Goal: Task Accomplishment & Management: Complete application form

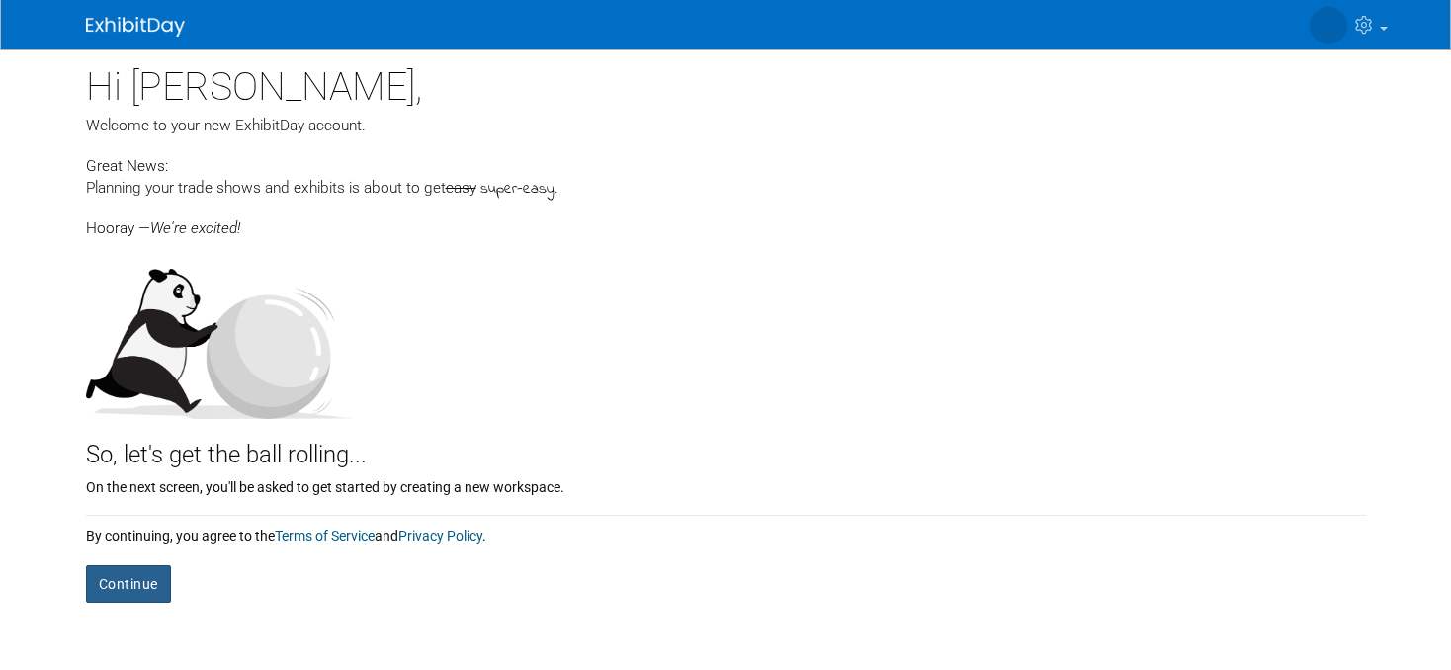
drag, startPoint x: 109, startPoint y: 585, endPoint x: 322, endPoint y: 551, distance: 216.1
click at [329, 621] on div "Hi Donna, Welcome to your new ExhibitDay account. Great News: Planning your tra…" at bounding box center [726, 345] width 1310 height 593
click at [327, 545] on div "By continuing, you agree to the Terms of Service and Privacy Policy ." at bounding box center [726, 531] width 1280 height 30
click at [334, 536] on link "Terms of Service" at bounding box center [325, 536] width 100 height 16
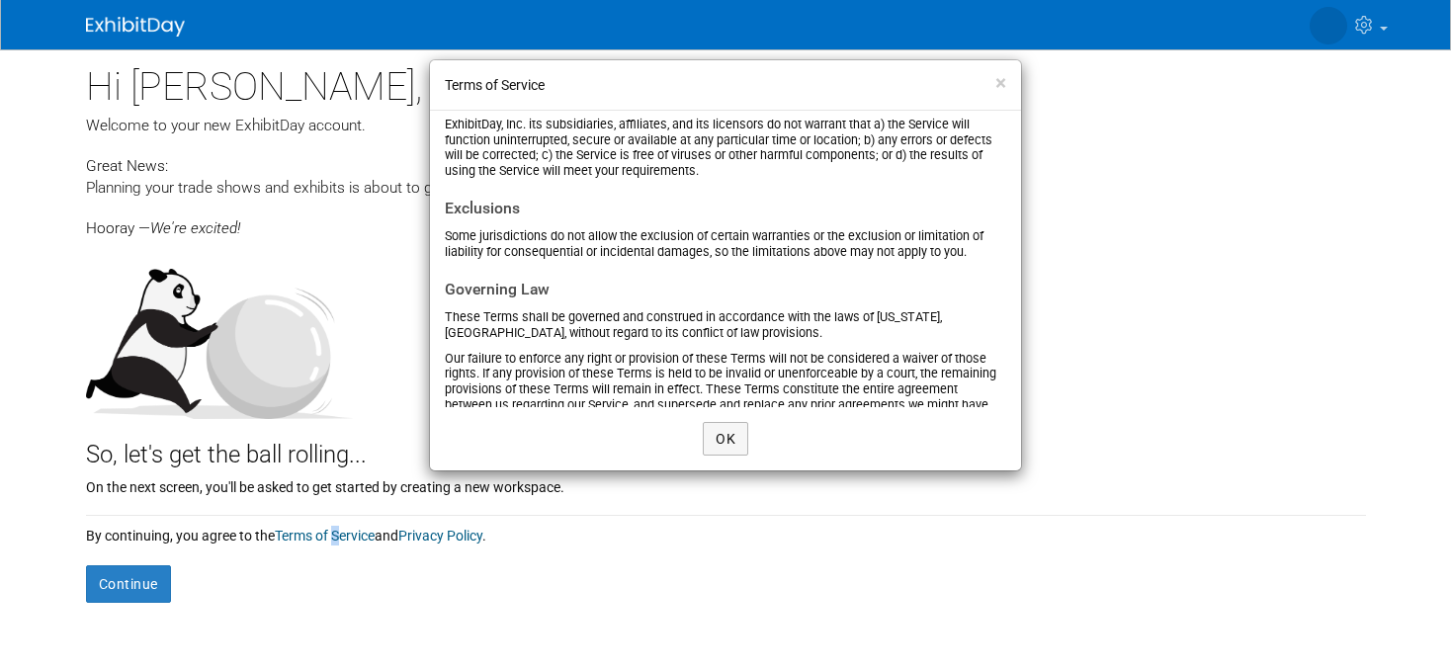
scroll to position [3232, 0]
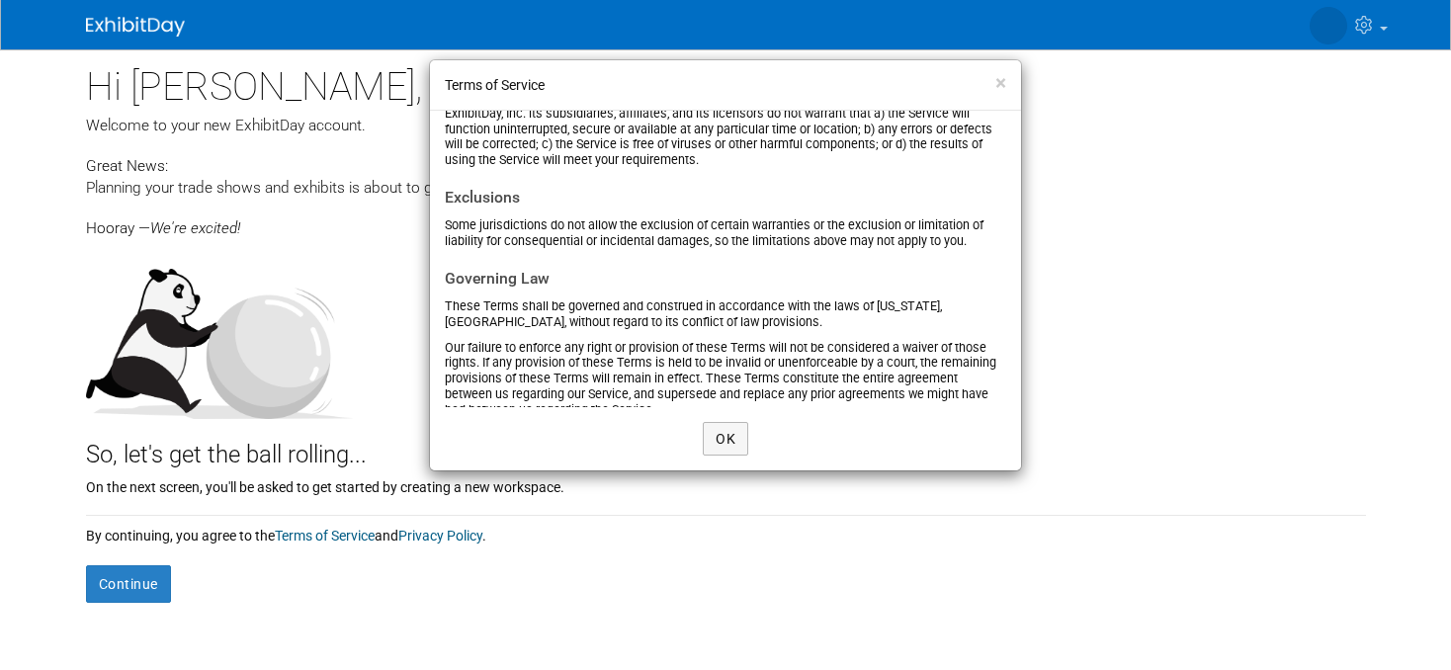
click at [109, 585] on div "Terms of Service × Effective date: January 1, 2019 Please read these Terms and …" at bounding box center [725, 335] width 1451 height 670
drag, startPoint x: 721, startPoint y: 447, endPoint x: 734, endPoint y: 446, distance: 12.9
click at [727, 447] on button "OK" at bounding box center [725, 439] width 45 height 34
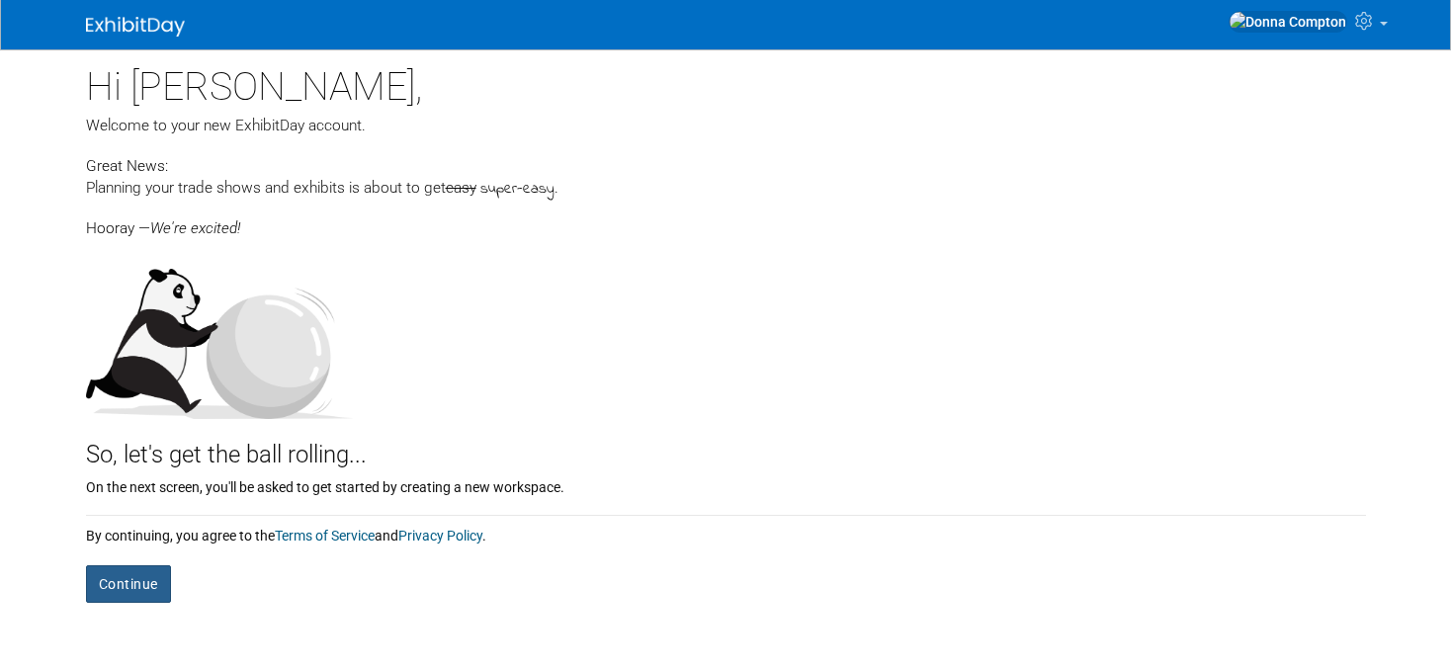
click at [125, 580] on button "Continue" at bounding box center [128, 584] width 85 height 38
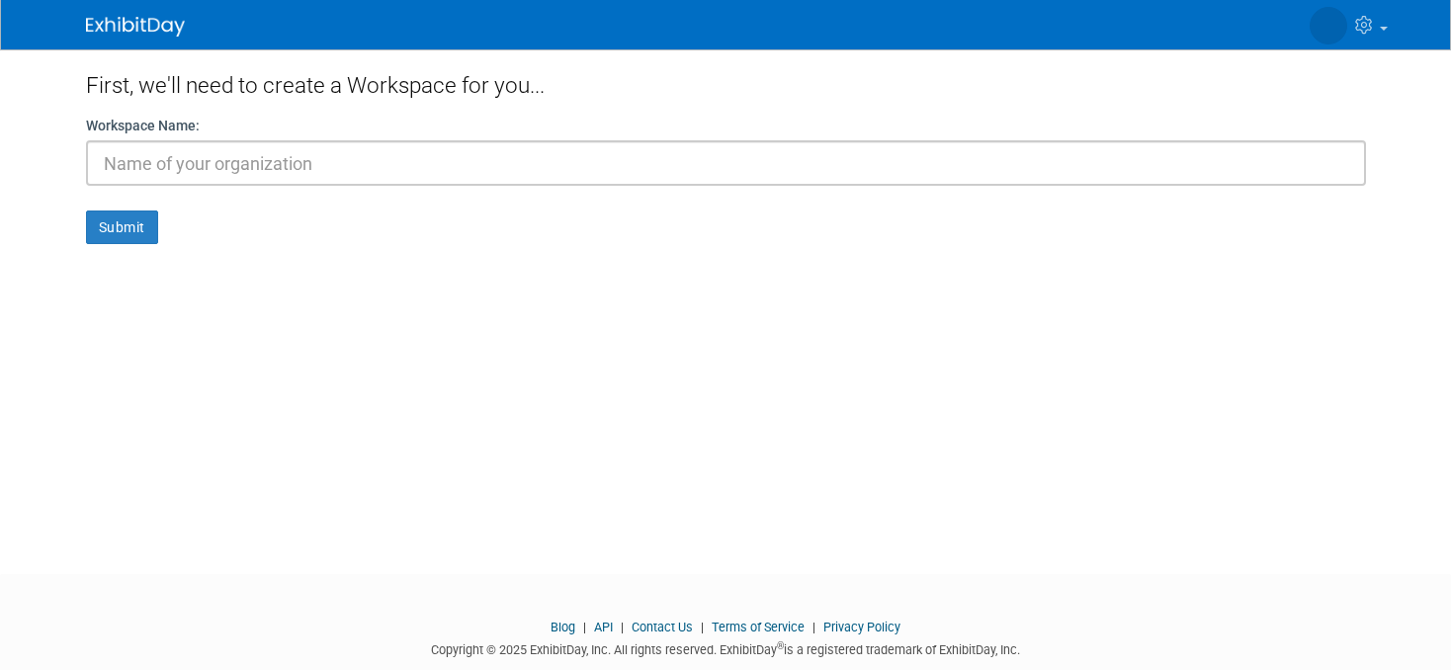
click at [136, 163] on input "text" at bounding box center [726, 162] width 1280 height 45
type input "OK PEACE HOUSE"
click at [118, 227] on button "Submit" at bounding box center [122, 228] width 72 height 34
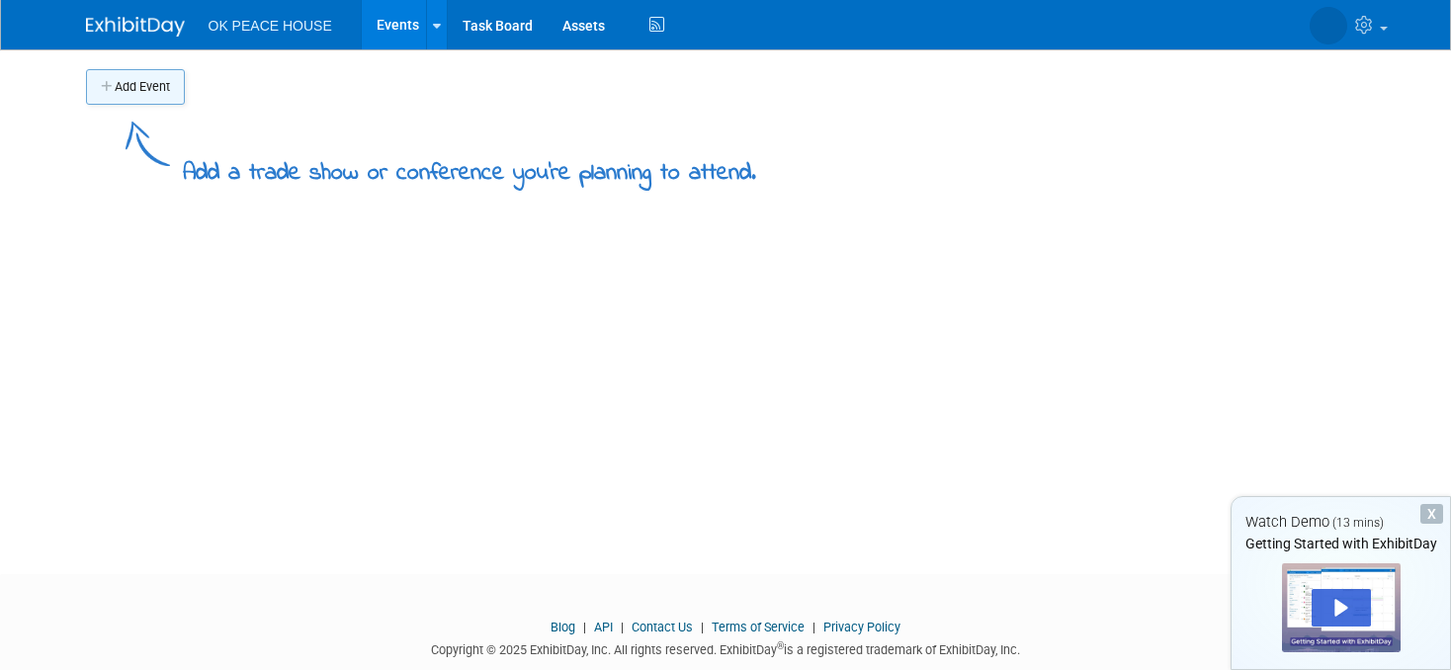
click at [124, 86] on button "Add Event" at bounding box center [135, 87] width 99 height 36
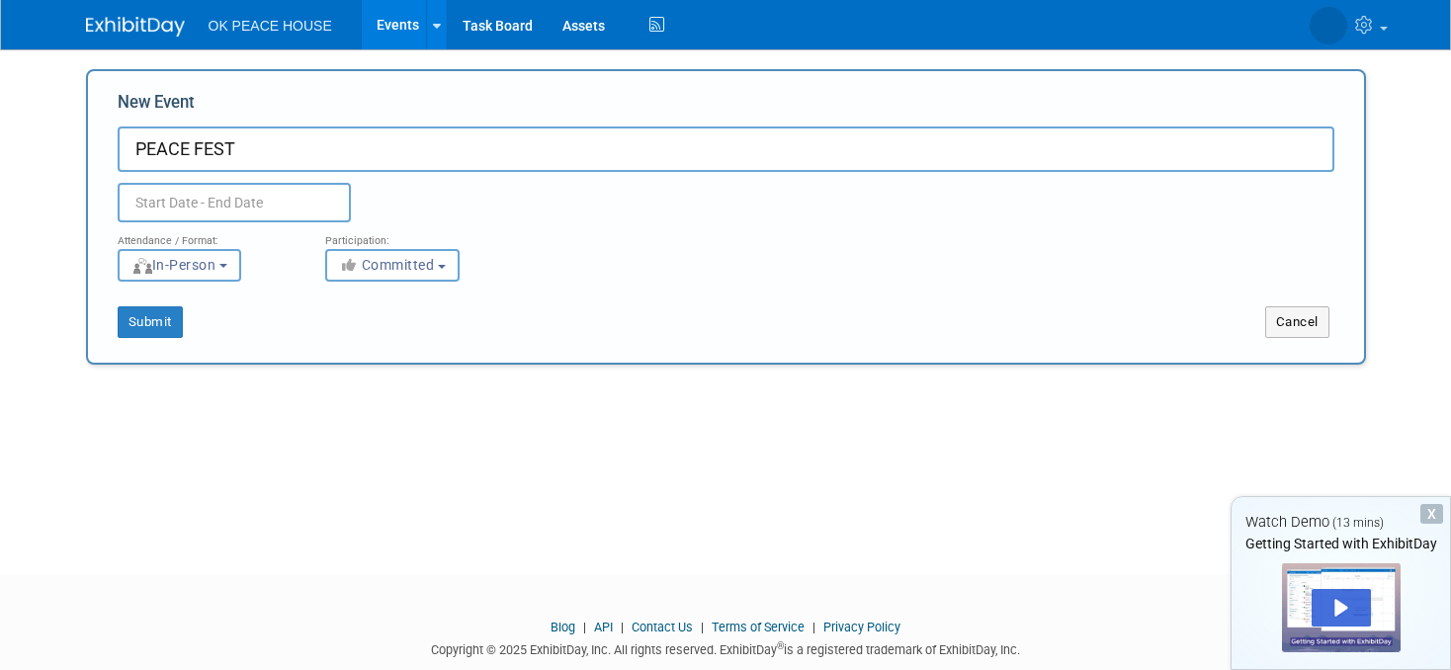
type input "PEACE FEST"
click at [130, 211] on input "text" at bounding box center [234, 203] width 233 height 40
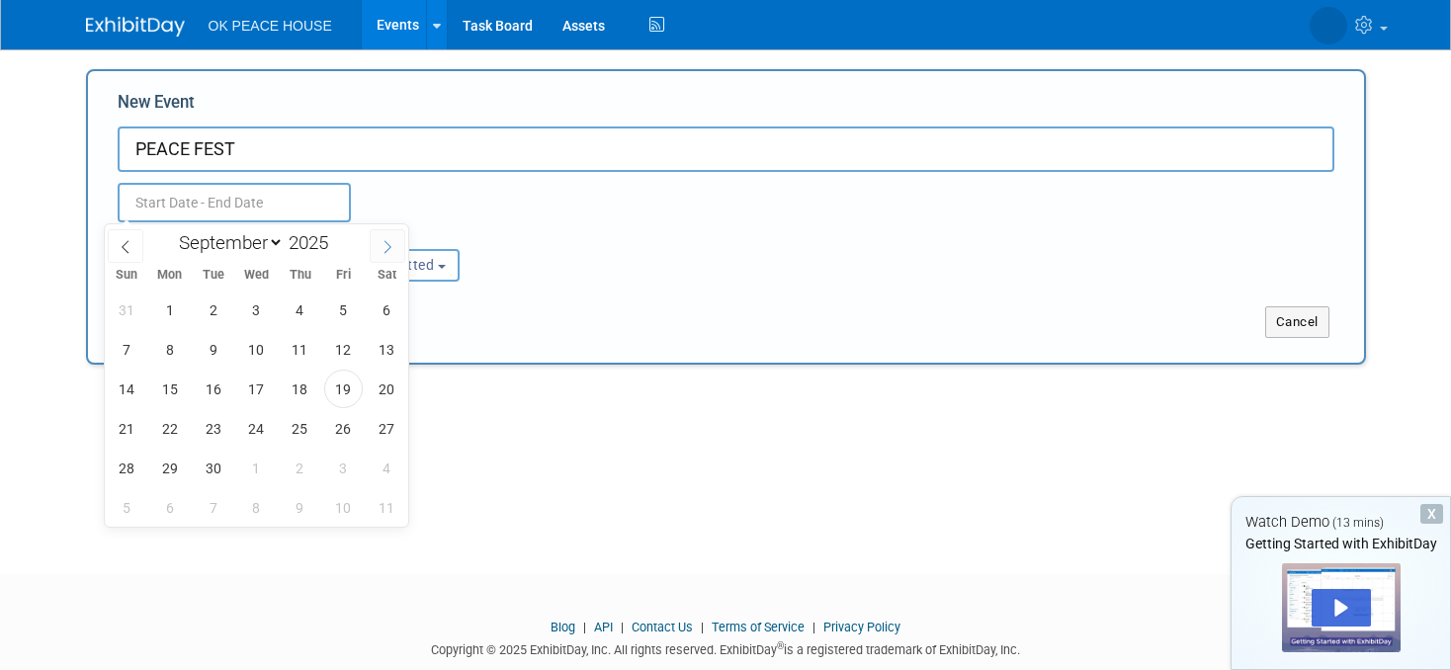
click at [393, 244] on icon at bounding box center [387, 247] width 14 height 14
click at [387, 244] on icon at bounding box center [387, 247] width 14 height 14
select select "10"
click at [380, 350] on span "8" at bounding box center [387, 349] width 39 height 39
type input "Nov 8, 2025 to Nov 8, 2025"
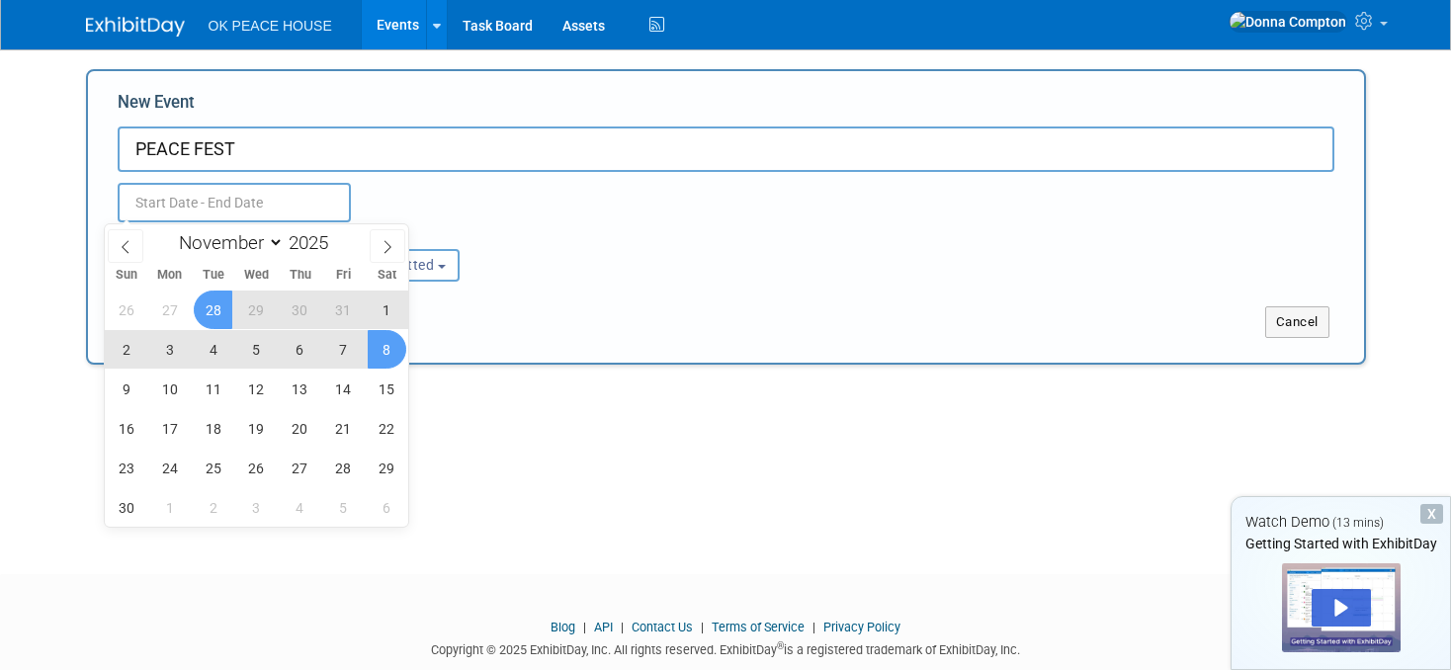
type input "Nov 8, 2025 to Nov 8, 2025"
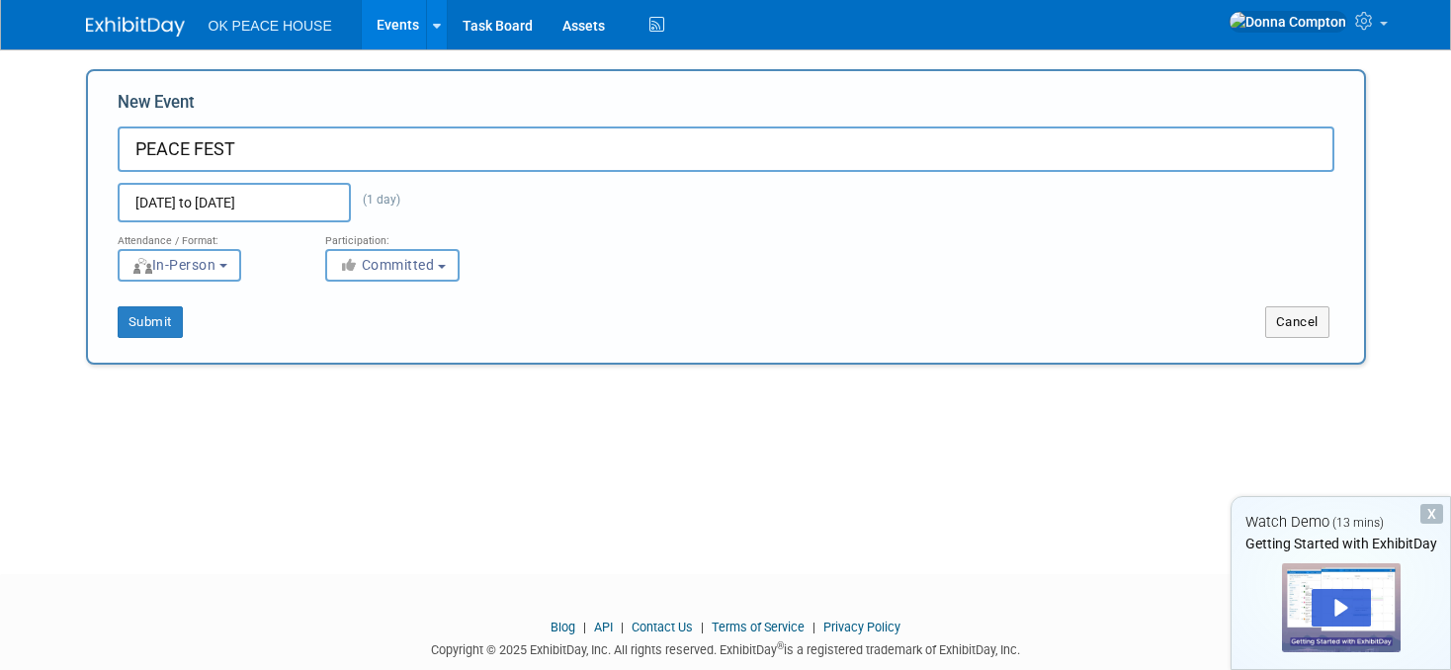
click at [736, 322] on div "Cancel" at bounding box center [1044, 322] width 638 height 32
click at [389, 278] on button "Committed" at bounding box center [392, 265] width 134 height 33
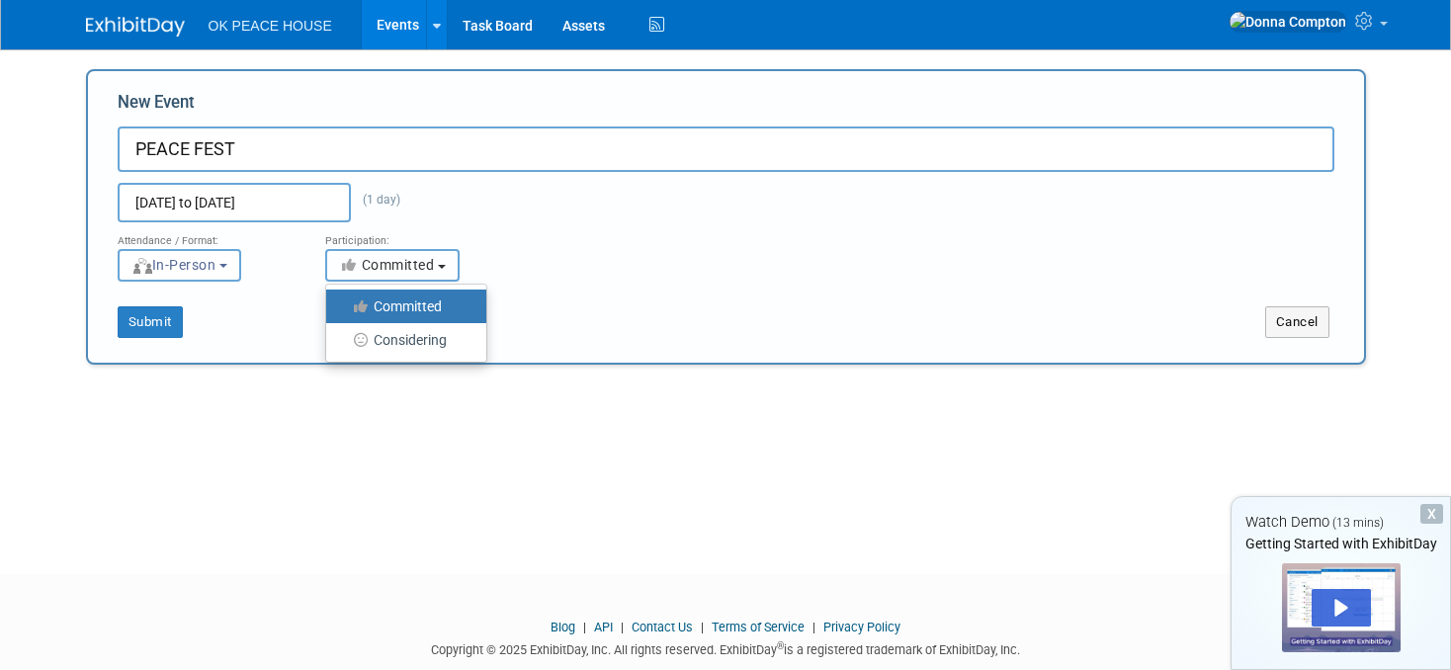
click at [393, 273] on span "Committed" at bounding box center [387, 265] width 96 height 16
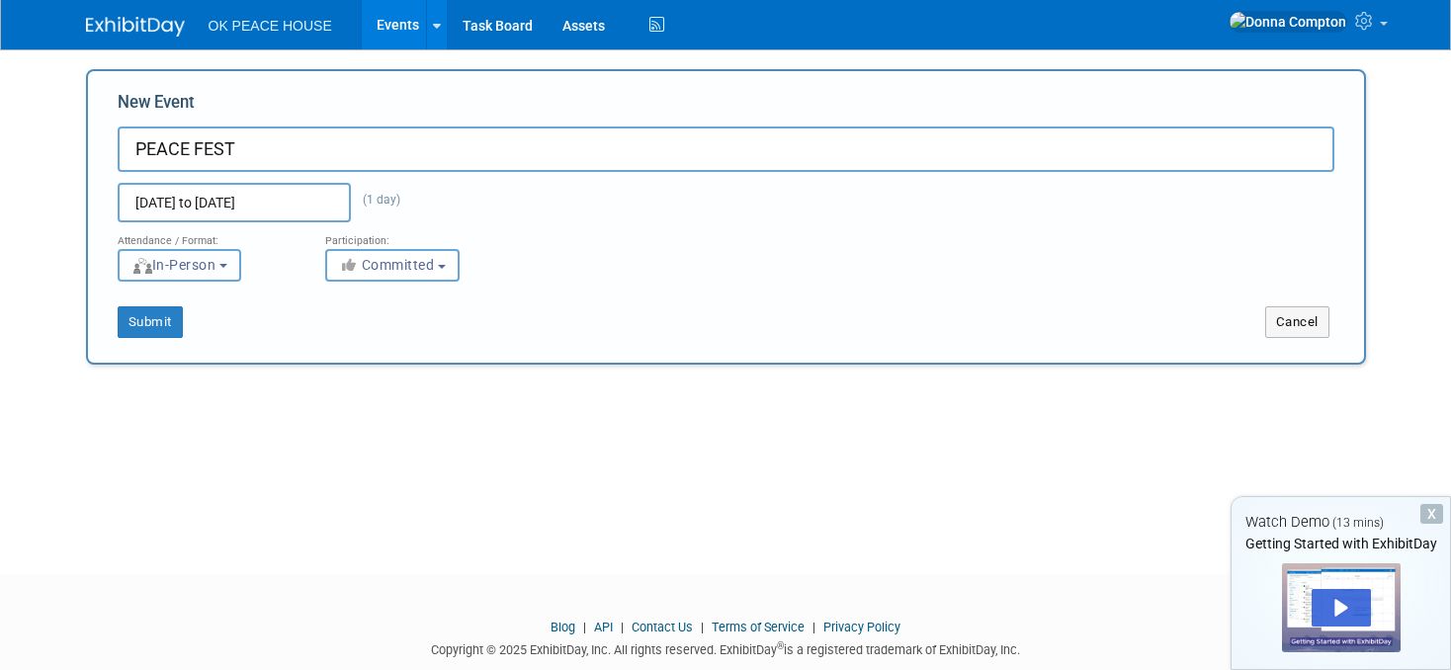
click at [207, 270] on span "In-Person" at bounding box center [173, 265] width 85 height 16
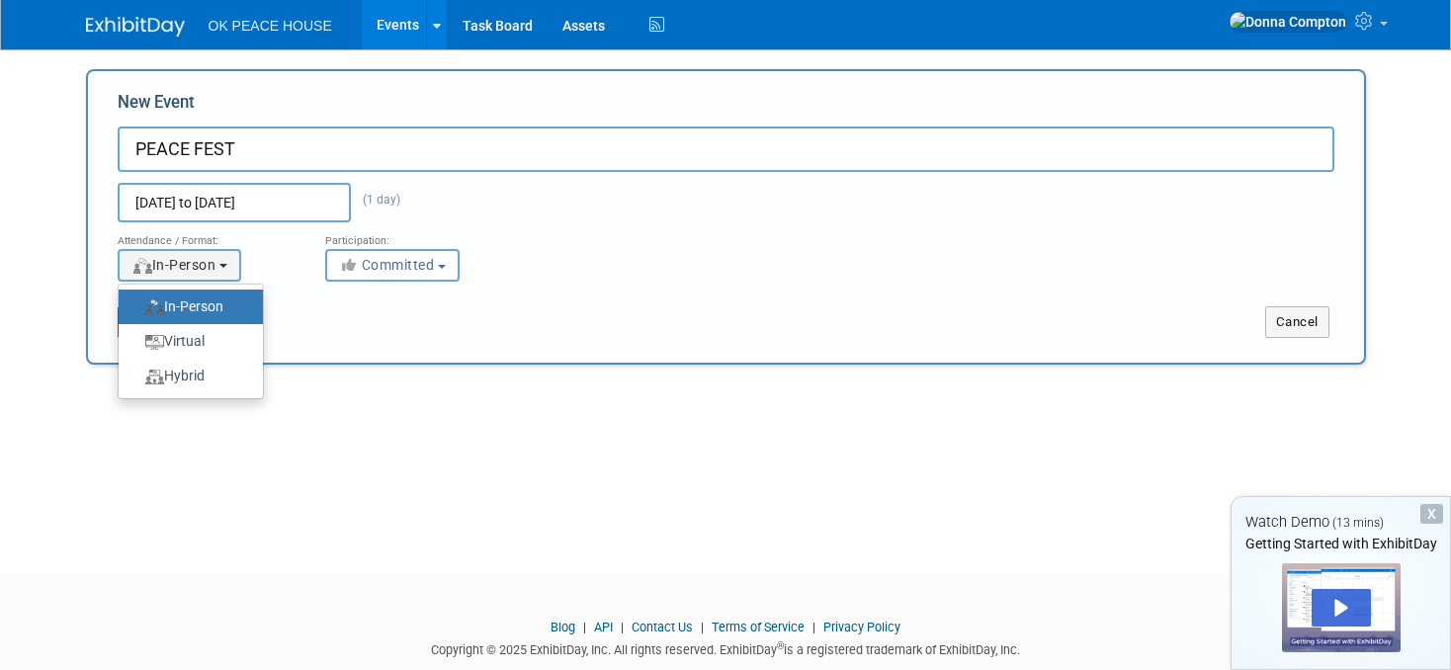
click at [193, 302] on label "In-Person" at bounding box center [185, 307] width 115 height 27
click at [136, 302] on input "In-Person" at bounding box center [130, 306] width 13 height 13
click at [431, 327] on div "Submit" at bounding box center [354, 322] width 532 height 32
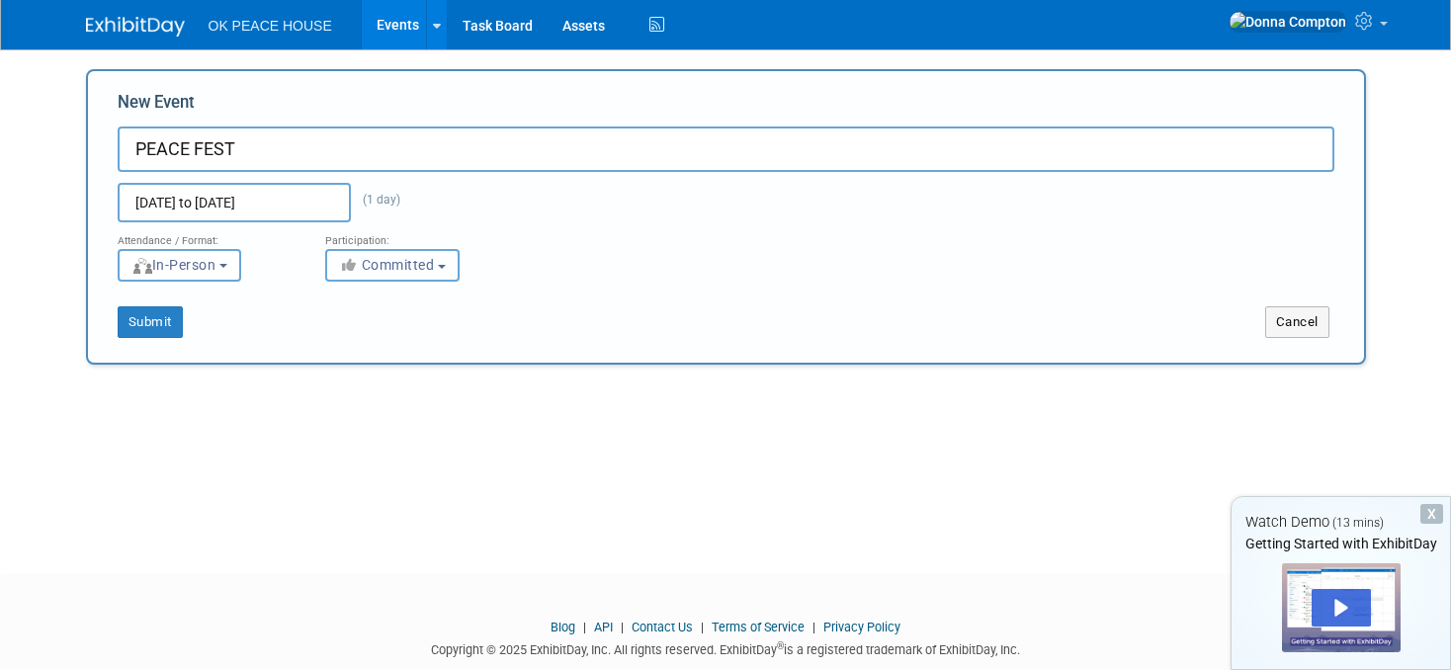
click at [445, 261] on button "Committed" at bounding box center [392, 265] width 134 height 33
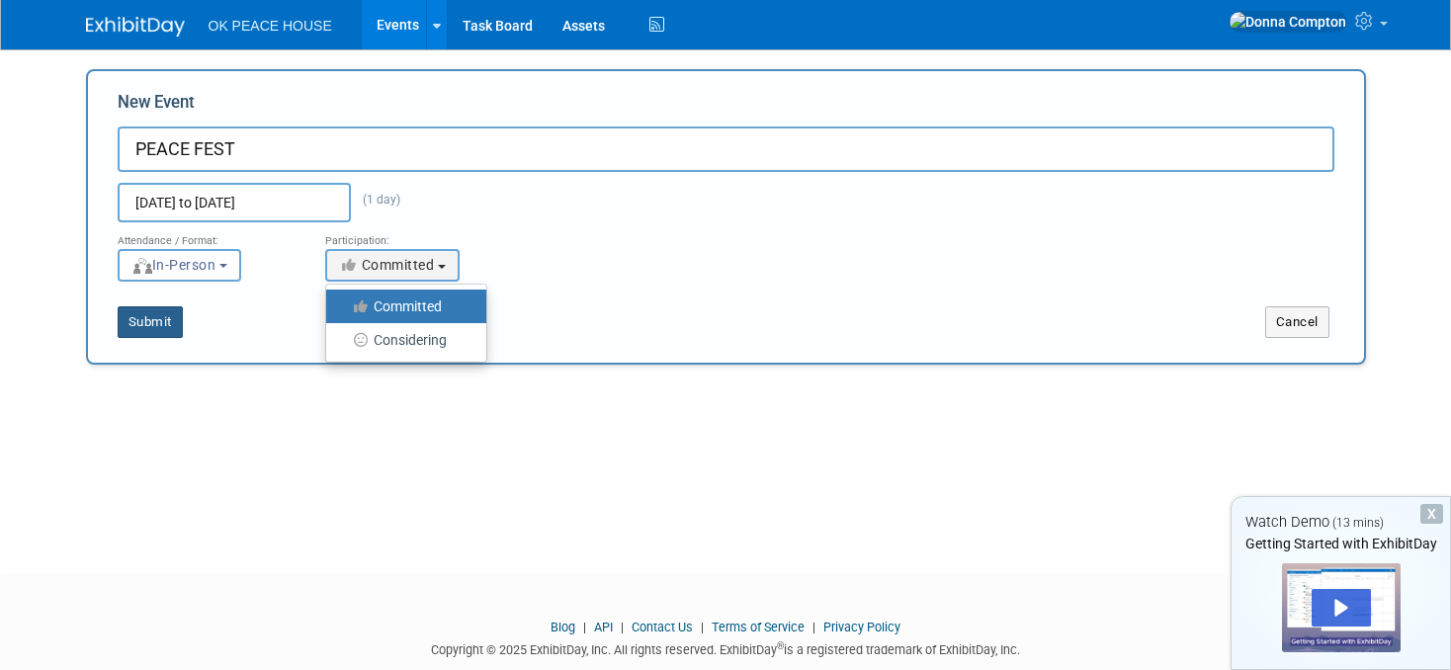
click at [132, 325] on button "Submit" at bounding box center [150, 322] width 65 height 32
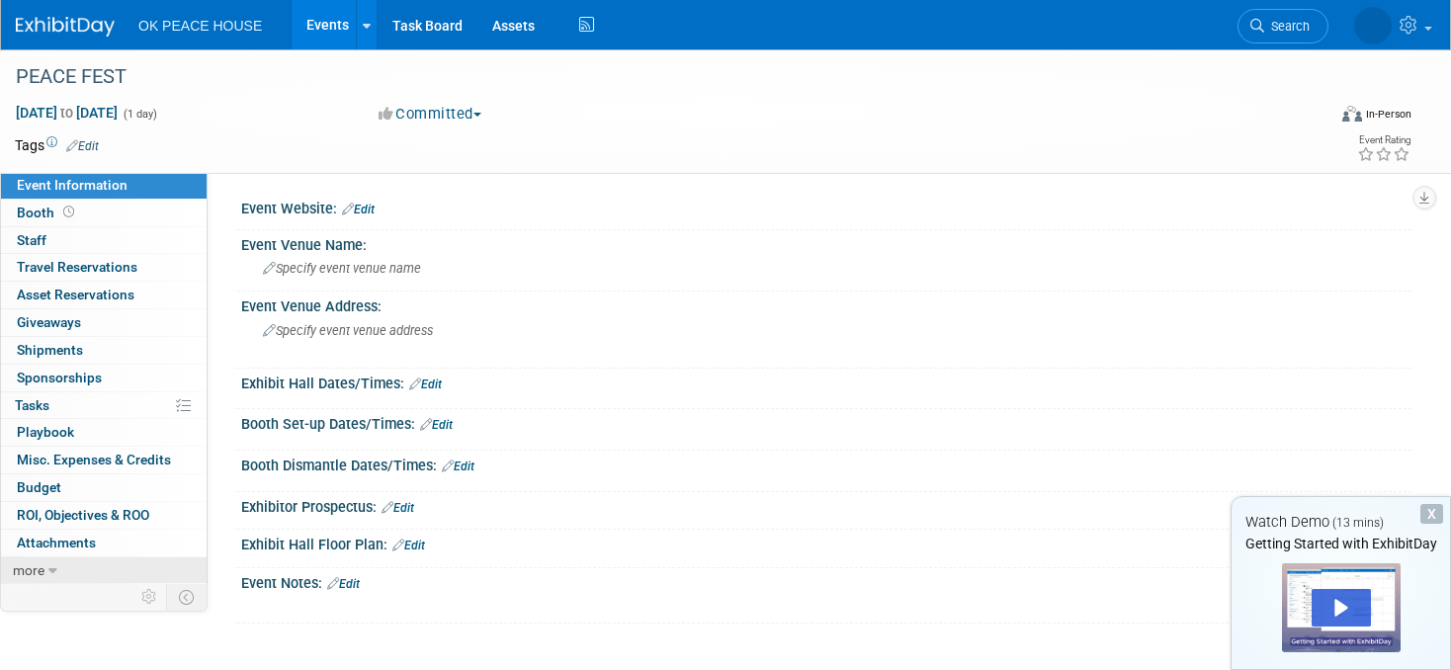
click at [60, 567] on link "more" at bounding box center [104, 570] width 206 height 27
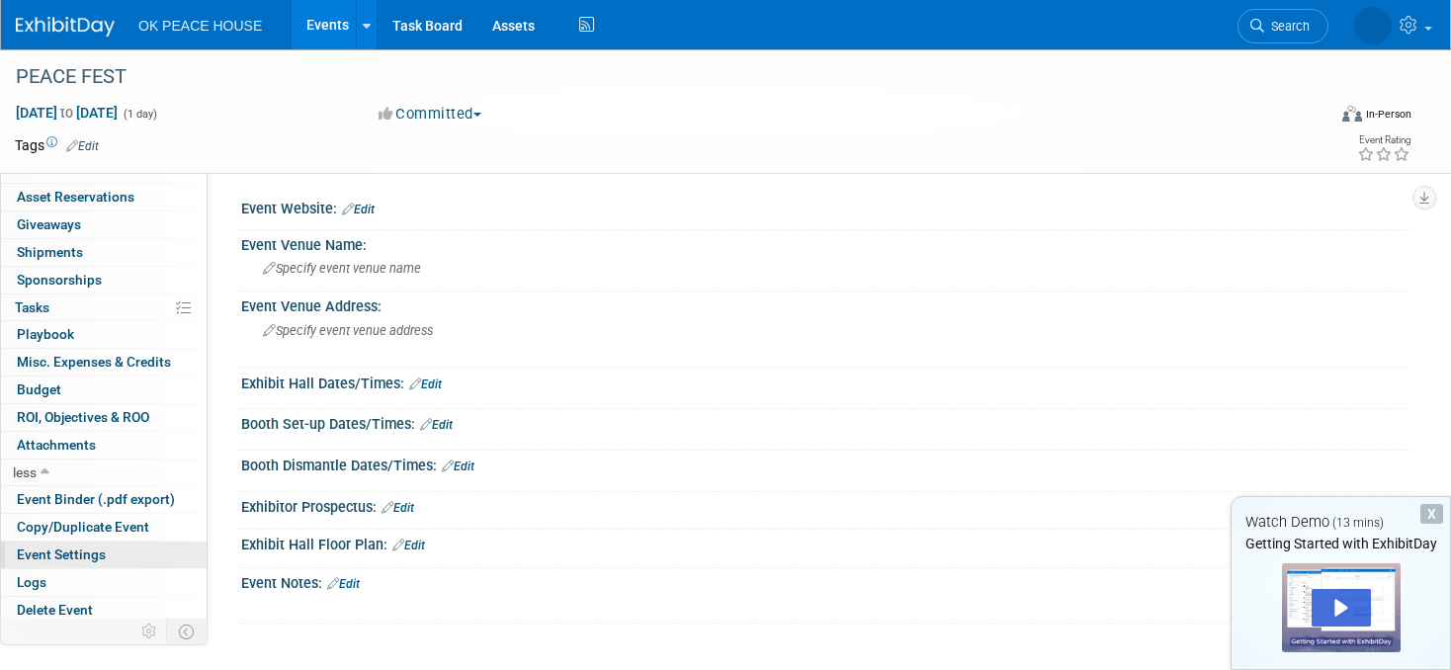
scroll to position [99, 0]
drag, startPoint x: 216, startPoint y: 406, endPoint x: 215, endPoint y: 417, distance: 10.9
click at [215, 417] on div "Event Website: Edit Event Venue Name: Specify event venue name Event Venue Addr…" at bounding box center [810, 445] width 1204 height 546
drag, startPoint x: 209, startPoint y: 428, endPoint x: 203, endPoint y: 441, distance: 14.2
click at [203, 441] on div "Event Information Event Info Booth Booth 0 Staff 0 Staff 0 Travel Reservations …" at bounding box center [725, 383] width 1451 height 668
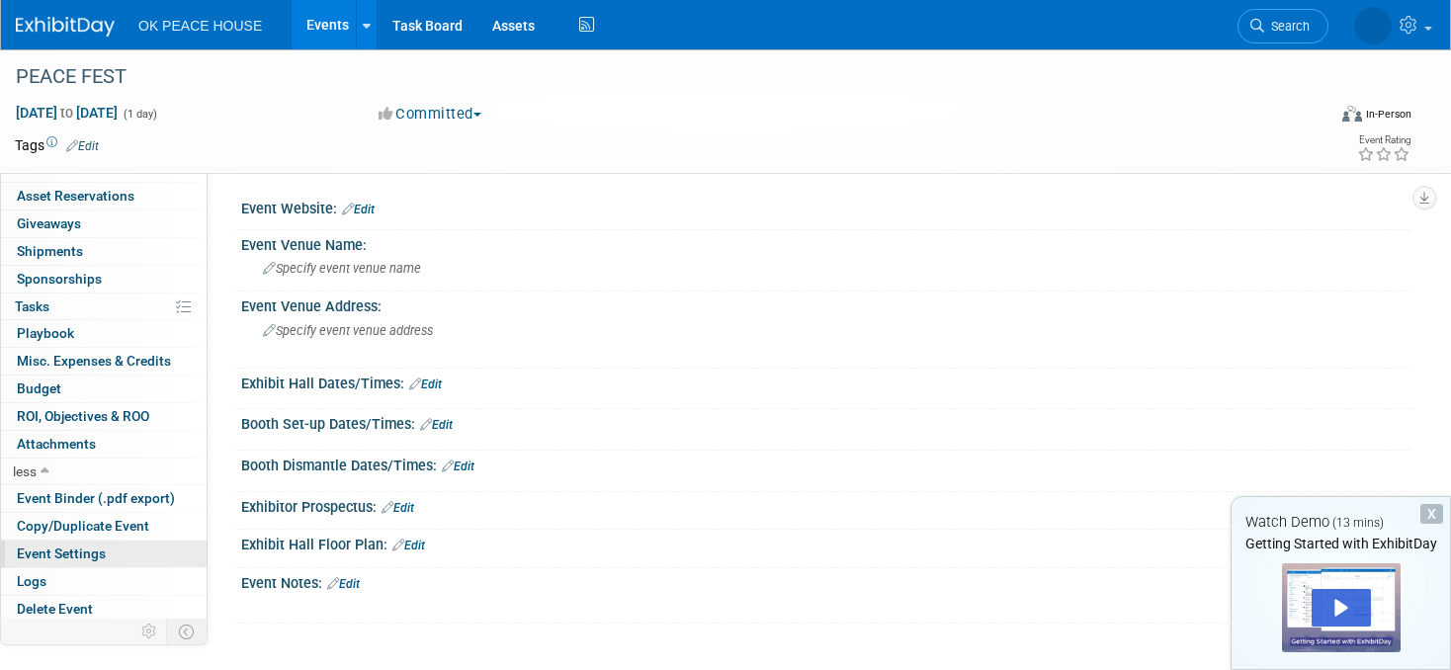
click at [51, 556] on span "Event Settings" at bounding box center [61, 554] width 89 height 16
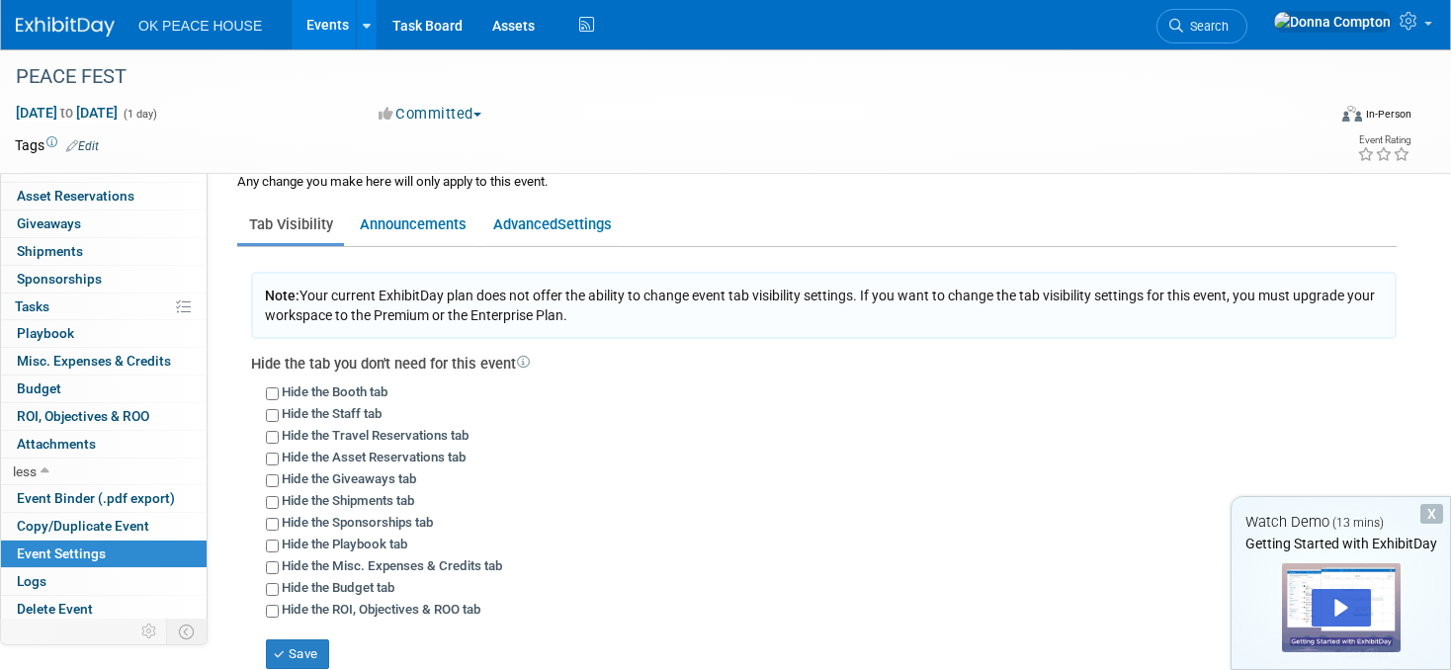
scroll to position [0, 0]
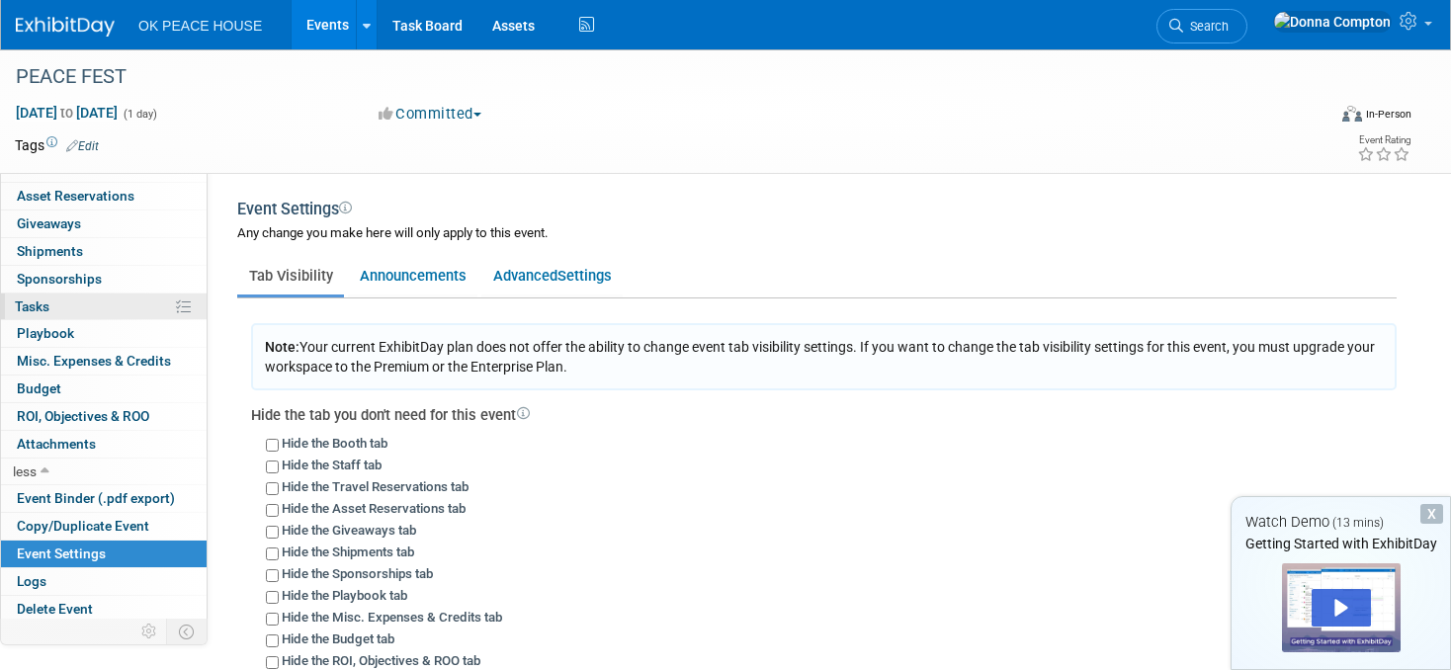
click at [176, 300] on icon at bounding box center [183, 306] width 15 height 15
